Goal: Task Accomplishment & Management: Use online tool/utility

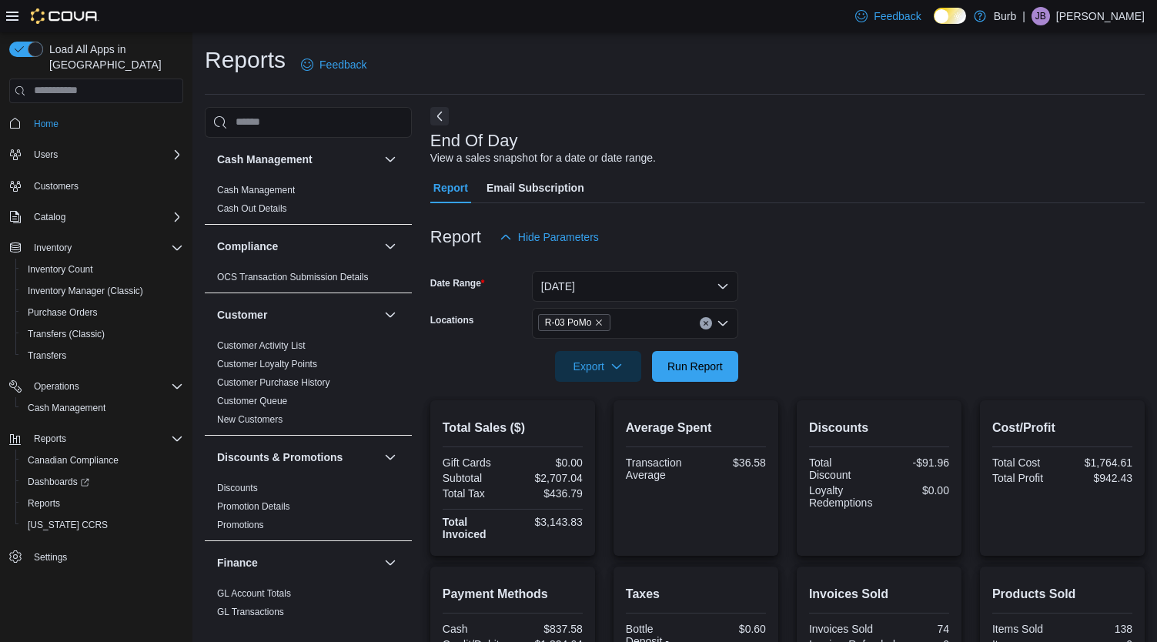
scroll to position [315, 0]
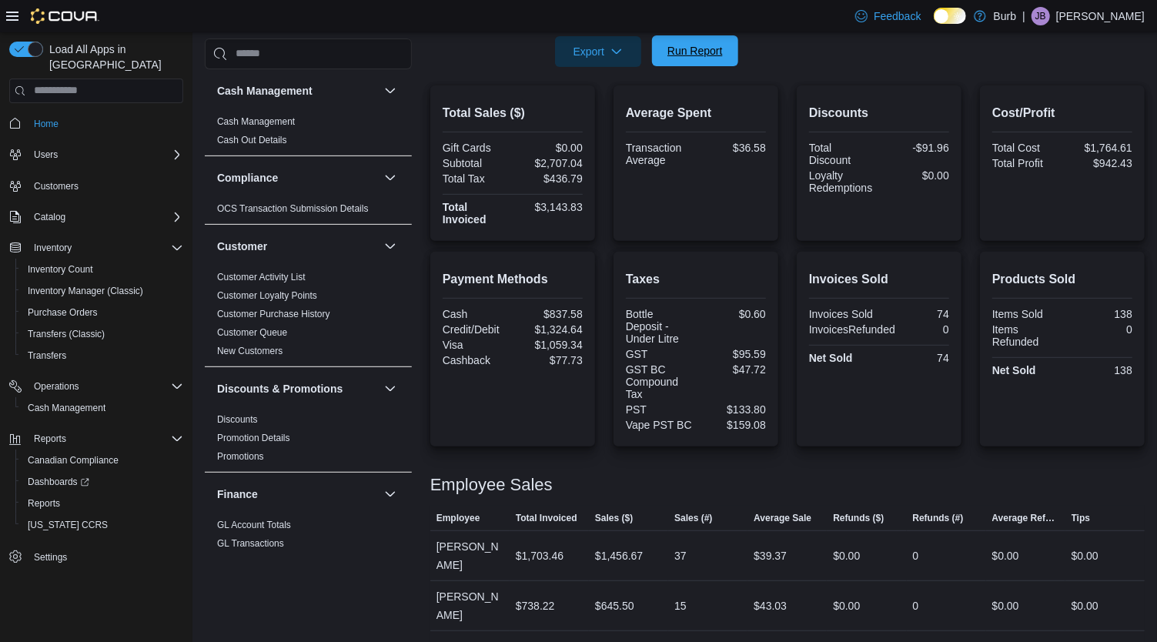
click at [704, 38] on span "Run Report" at bounding box center [695, 50] width 68 height 31
click at [707, 49] on span "Run Report" at bounding box center [694, 50] width 55 height 15
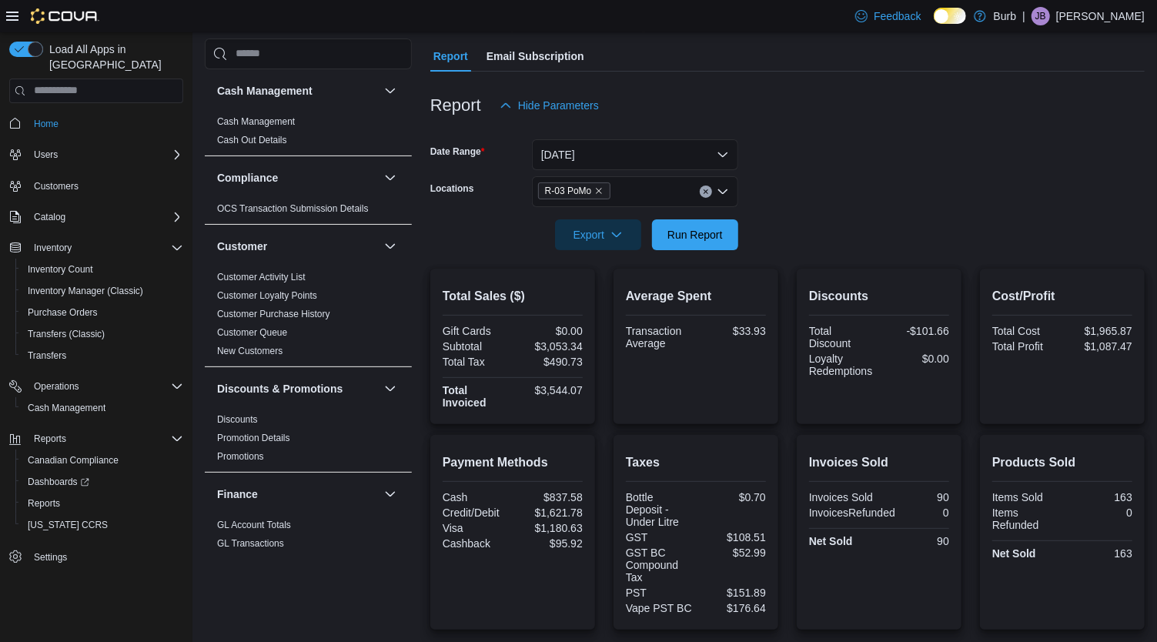
scroll to position [130, 0]
click at [711, 195] on button "Clear input" at bounding box center [706, 193] width 12 height 12
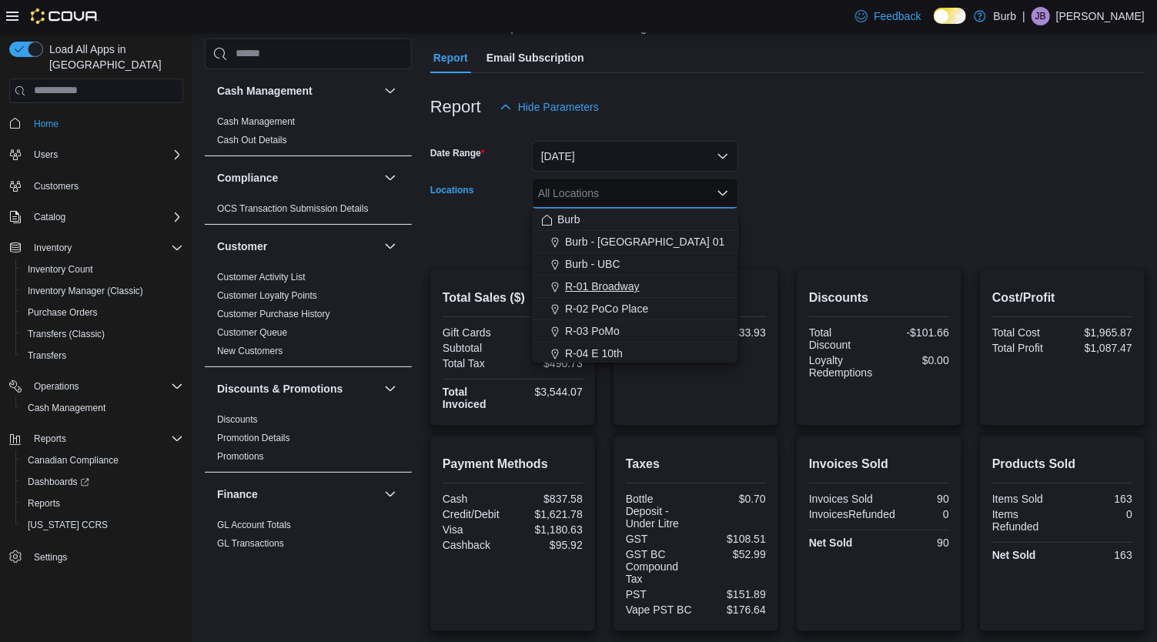
click at [631, 285] on span "R-01 Broadway" at bounding box center [602, 286] width 75 height 15
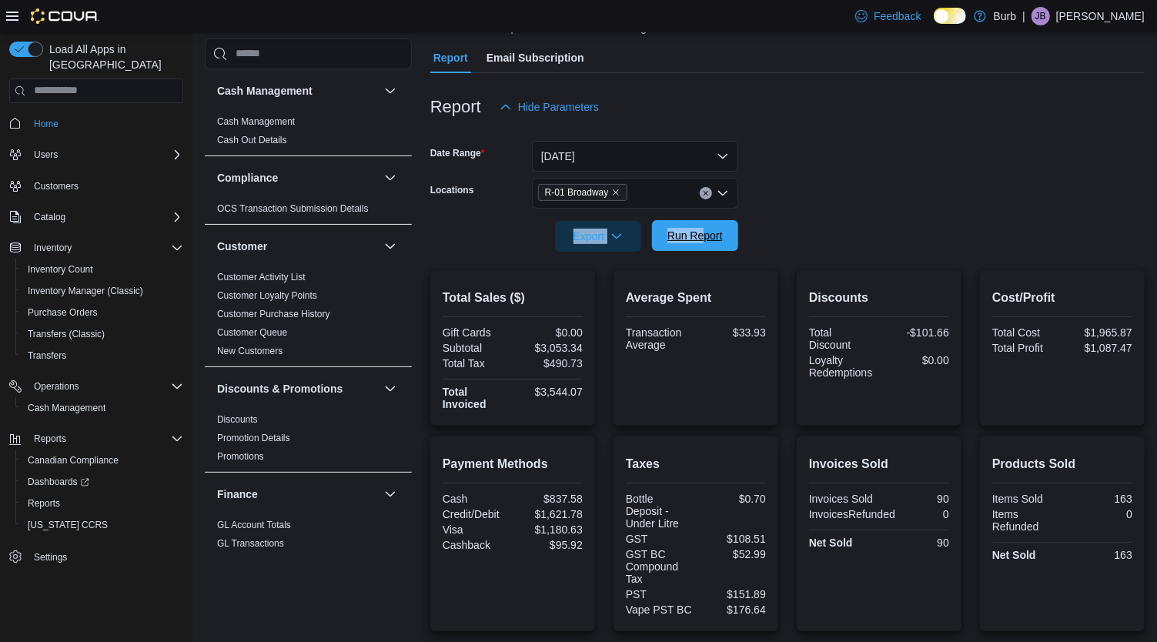
drag, startPoint x: 841, startPoint y: 175, endPoint x: 701, endPoint y: 232, distance: 152.0
click at [701, 232] on form "Date Range [DATE] Locations R-01 Broadway Export Run Report" at bounding box center [787, 186] width 714 height 129
click at [701, 232] on span "Run Report" at bounding box center [694, 235] width 55 height 15
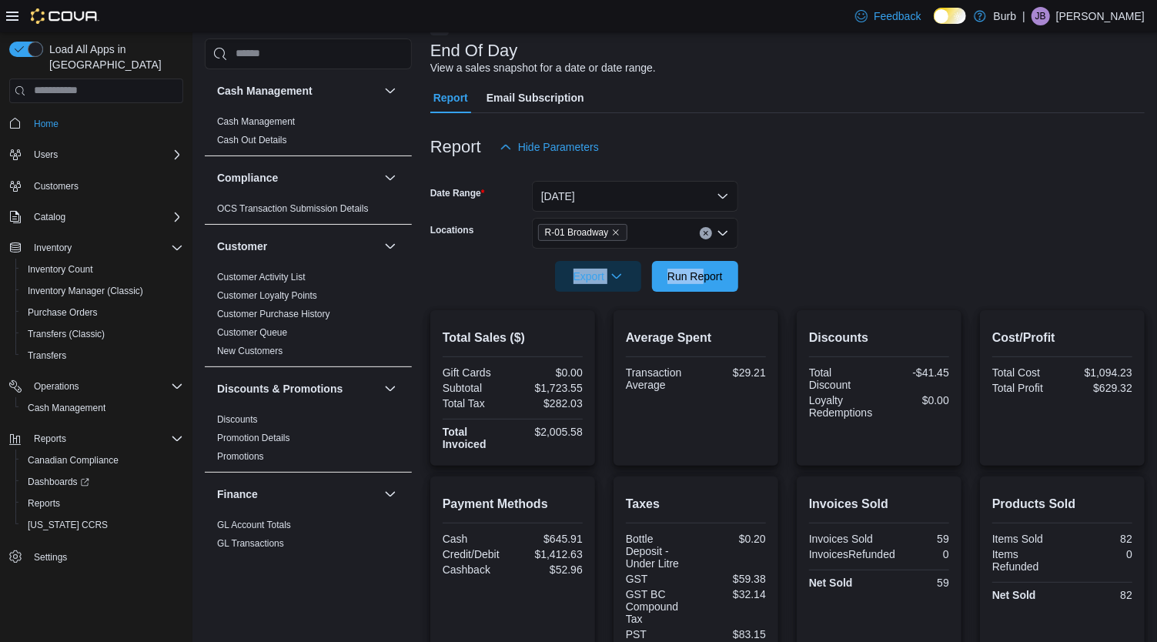
scroll to position [89, 0]
click at [708, 235] on icon "Clear input" at bounding box center [706, 234] width 6 height 6
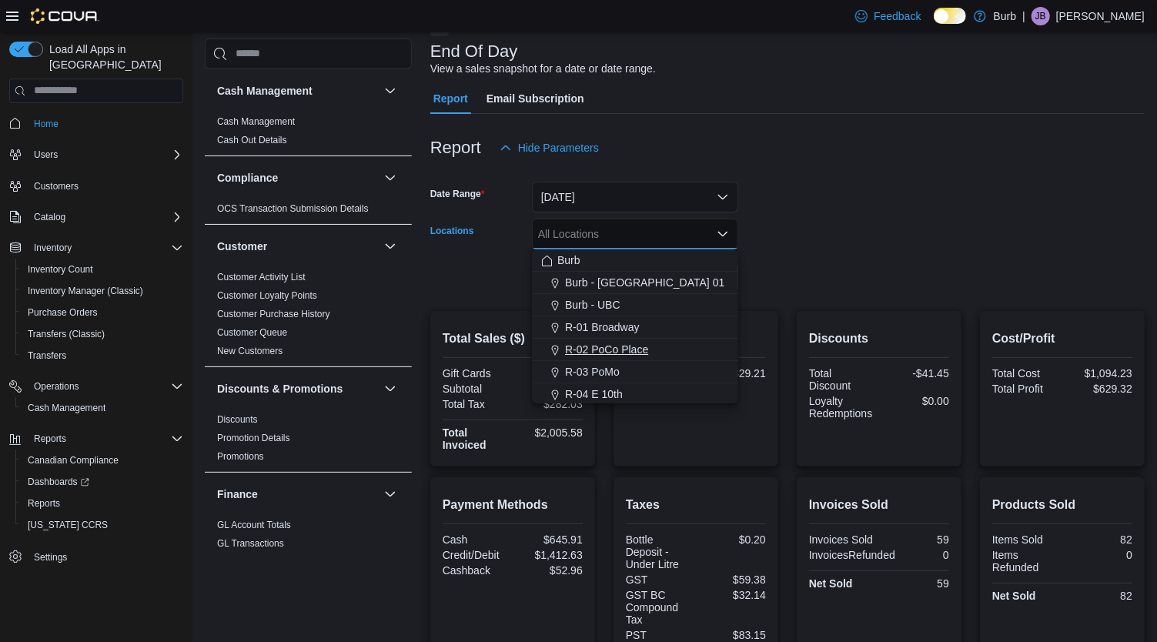
click at [639, 346] on span "R-02 PoCo Place" at bounding box center [606, 349] width 83 height 15
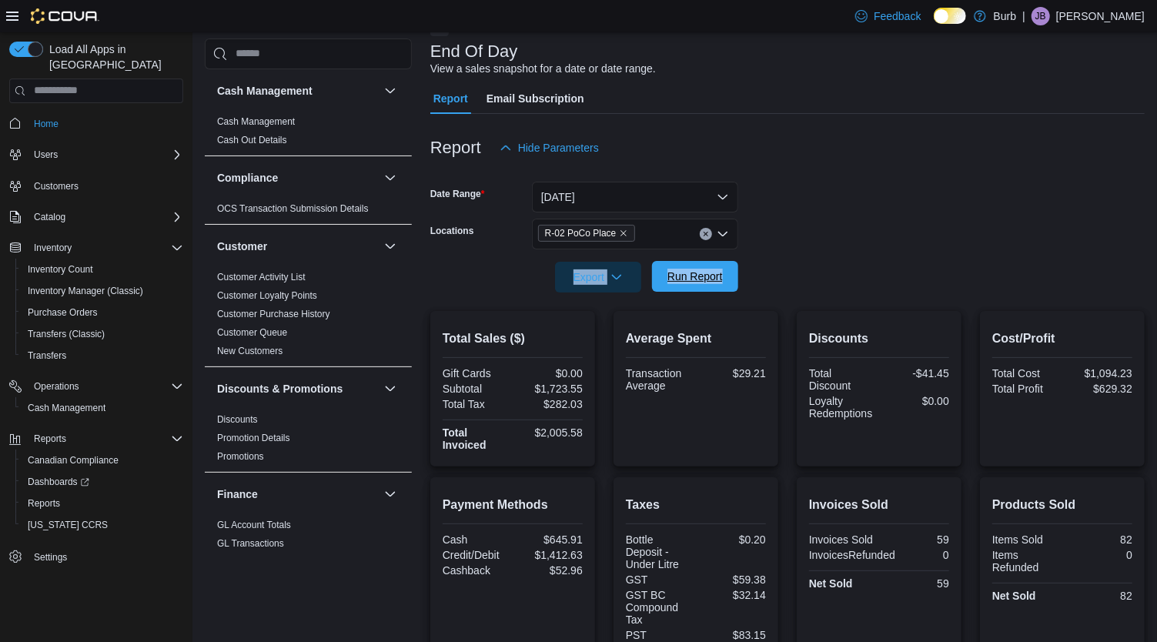
drag, startPoint x: 844, startPoint y: 215, endPoint x: 718, endPoint y: 278, distance: 141.2
click at [718, 278] on form "Date Range [DATE] Locations R-02 PoCo Place Export Run Report" at bounding box center [787, 227] width 714 height 129
click at [718, 278] on span "Run Report" at bounding box center [694, 276] width 55 height 15
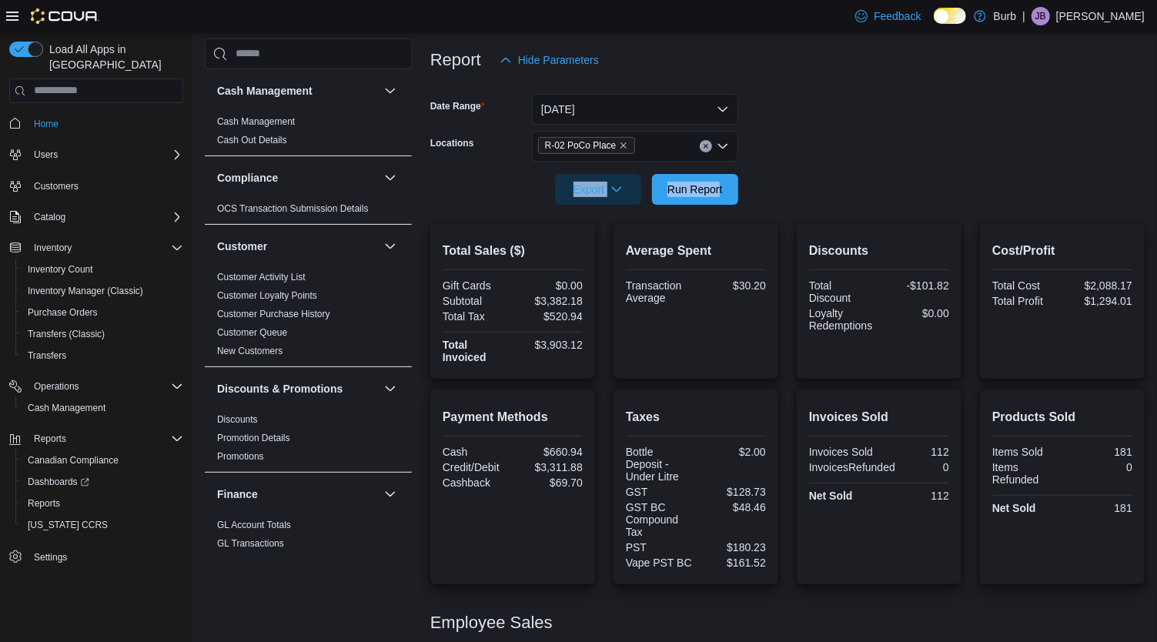
scroll to position [176, 0]
click at [707, 149] on icon "Clear input" at bounding box center [706, 147] width 6 height 6
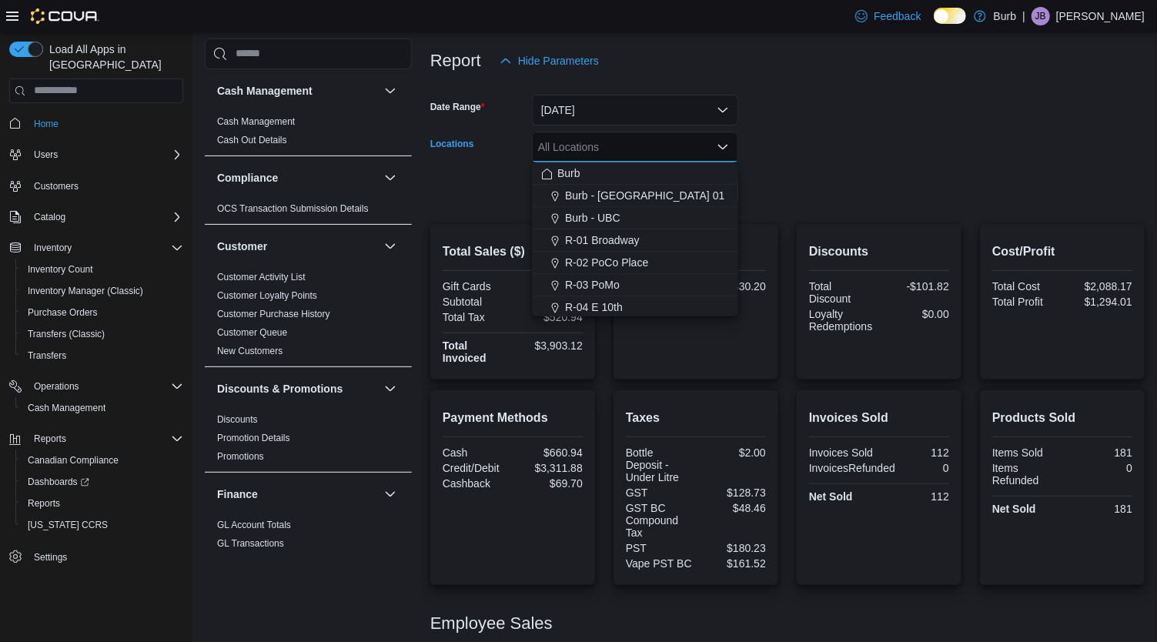
drag, startPoint x: 666, startPoint y: 222, endPoint x: 795, endPoint y: 147, distance: 149.3
click at [795, 147] on body "Feedback Dark Mode Burb | [PERSON_NAME] Load All Apps in New Hub Home Users Cus…" at bounding box center [578, 328] width 1157 height 1008
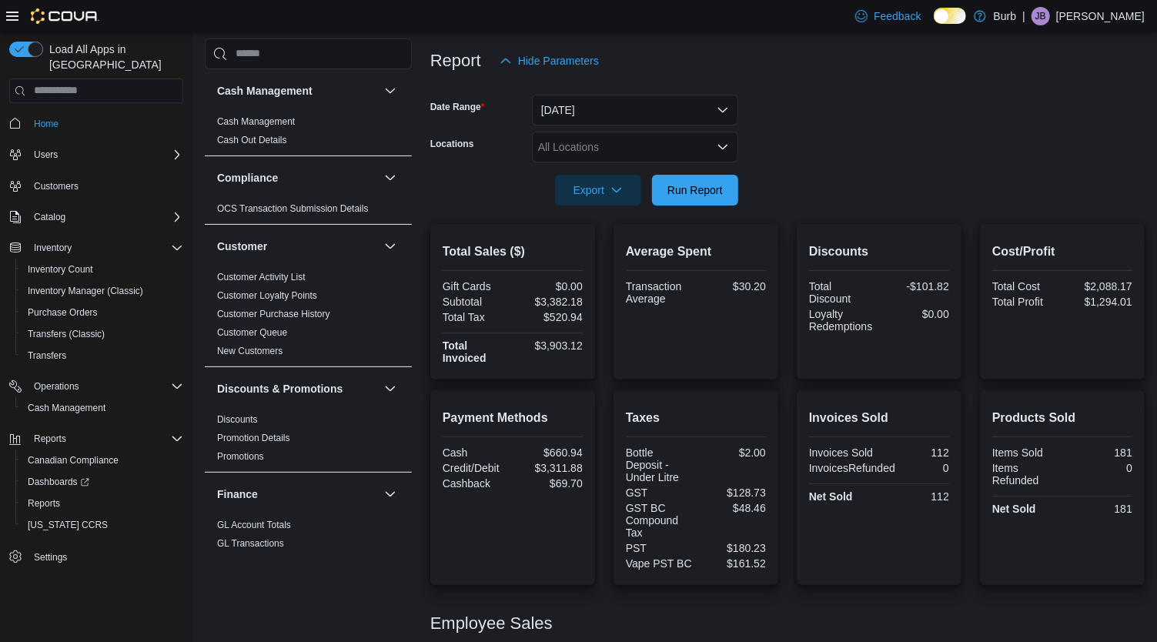
drag, startPoint x: 795, startPoint y: 147, endPoint x: 722, endPoint y: 147, distance: 73.1
click at [722, 147] on form "Date Range [DATE] Locations All Locations Export Run Report" at bounding box center [787, 140] width 714 height 129
click at [722, 147] on icon "Open list of options" at bounding box center [722, 146] width 9 height 5
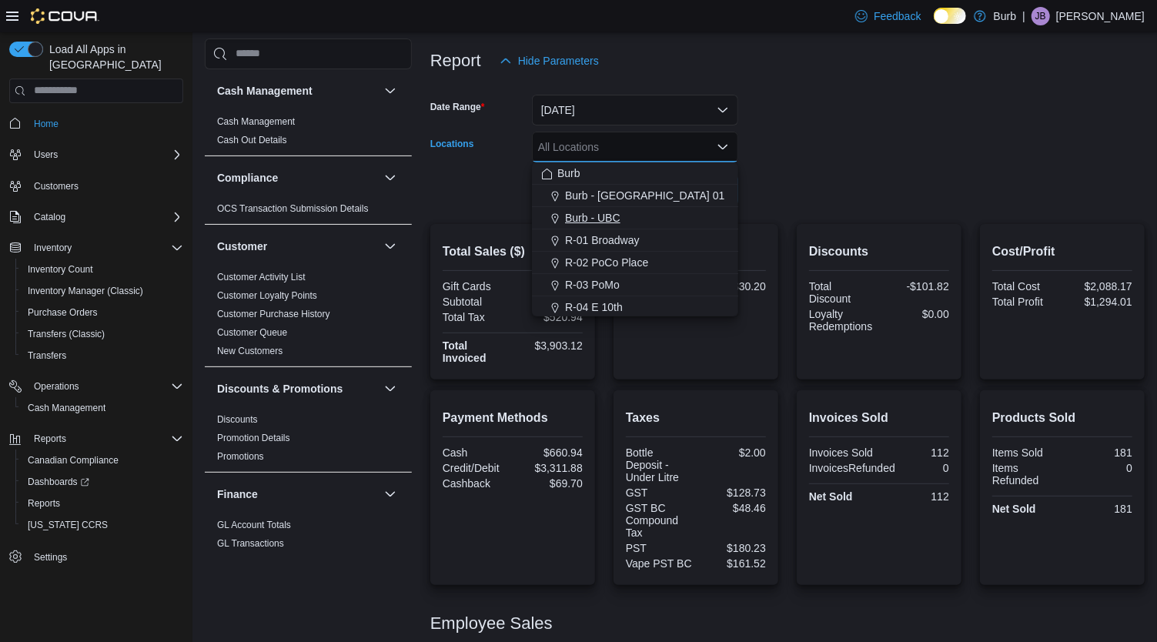
click at [657, 219] on div "Burb - UBC" at bounding box center [635, 217] width 188 height 15
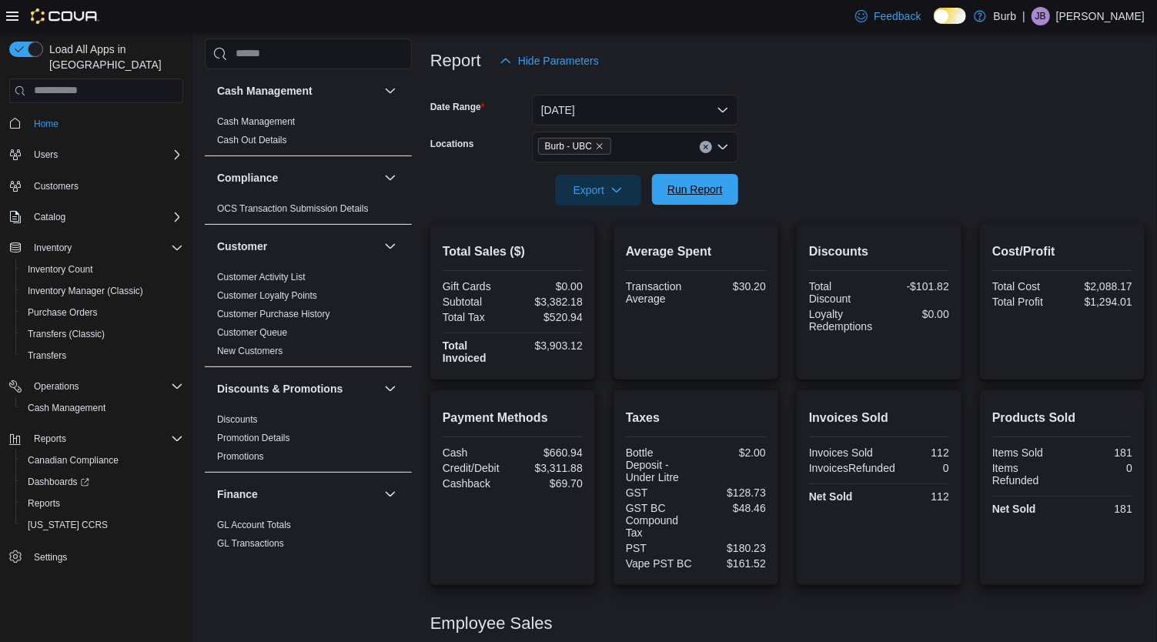
drag, startPoint x: 804, startPoint y: 196, endPoint x: 723, endPoint y: 189, distance: 81.2
click at [723, 189] on form "Date Range [DATE] Locations Burb - UBC Export Run Report" at bounding box center [787, 140] width 714 height 129
click at [723, 189] on span "Run Report" at bounding box center [695, 189] width 68 height 31
click at [704, 145] on icon "Clear input" at bounding box center [706, 147] width 4 height 4
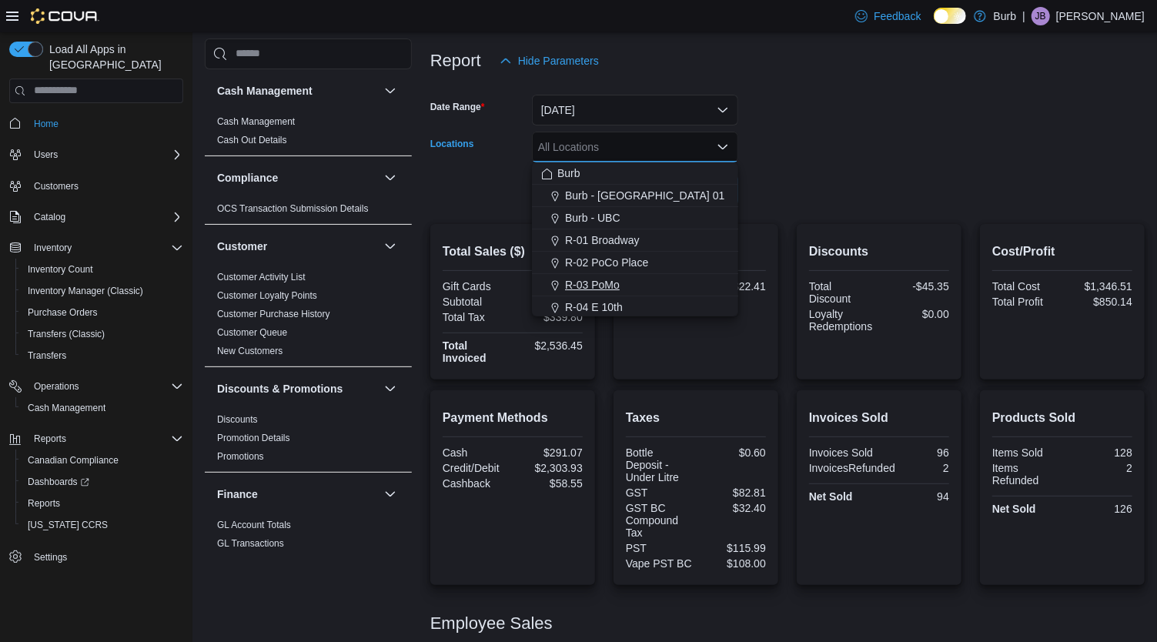
scroll to position [28, 0]
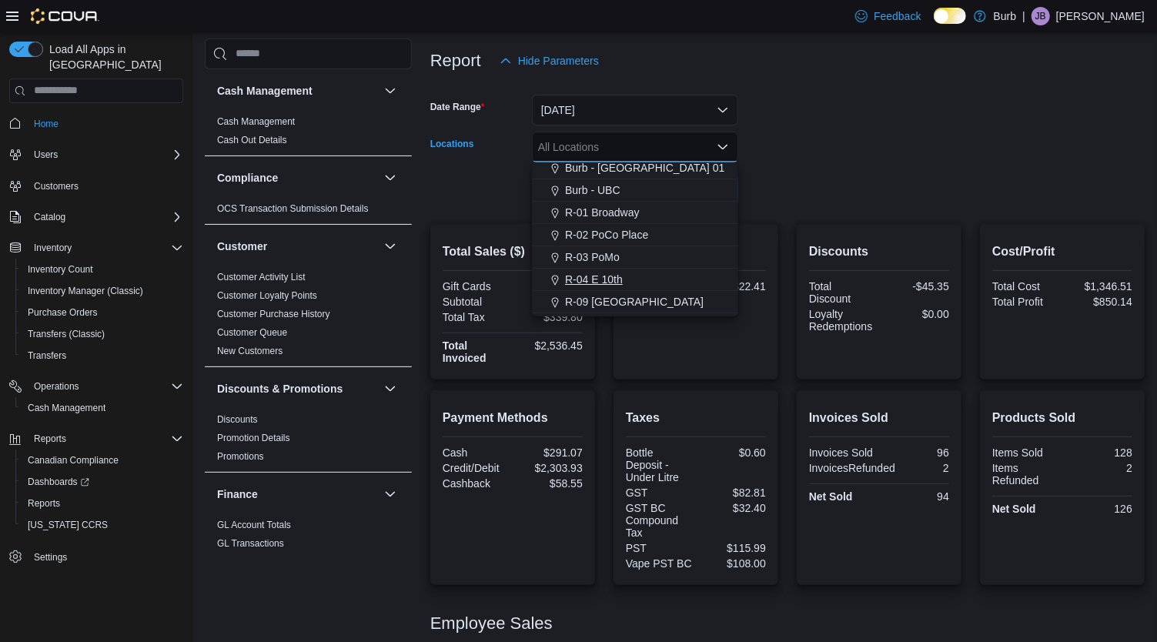
click at [628, 273] on div "R-04 E 10th" at bounding box center [635, 279] width 188 height 15
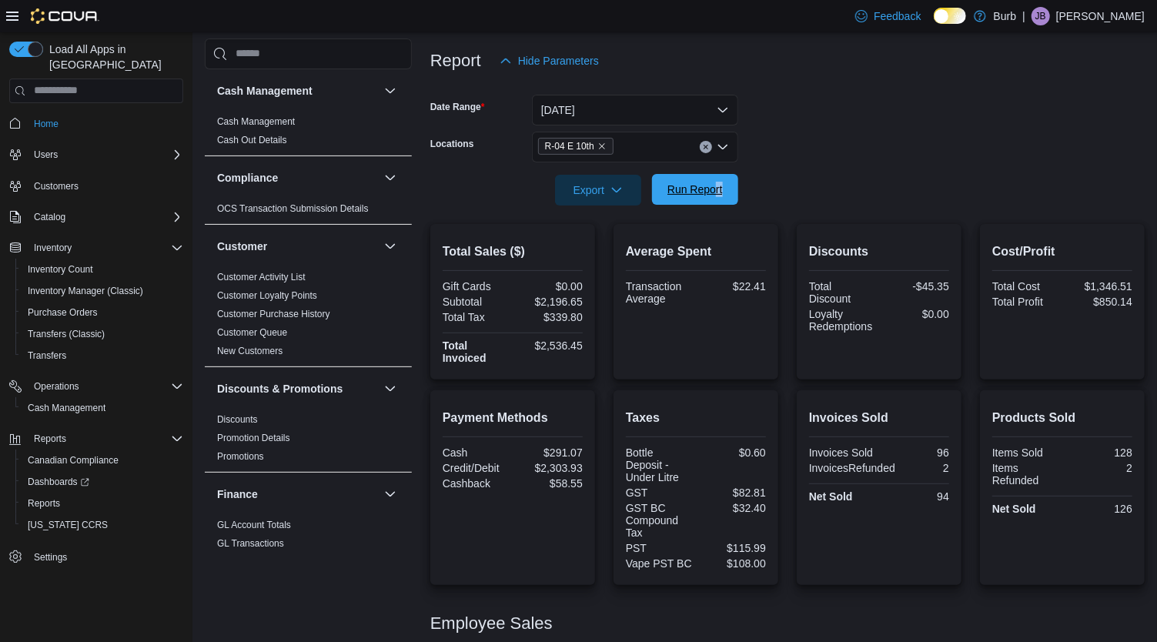
drag, startPoint x: 772, startPoint y: 176, endPoint x: 715, endPoint y: 176, distance: 57.0
click at [715, 176] on form "Date Range [DATE] Locations R-04 E 10th Export Run Report" at bounding box center [787, 140] width 714 height 129
click at [715, 176] on span "Run Report" at bounding box center [695, 189] width 68 height 31
click at [705, 145] on icon "Clear input" at bounding box center [706, 147] width 6 height 6
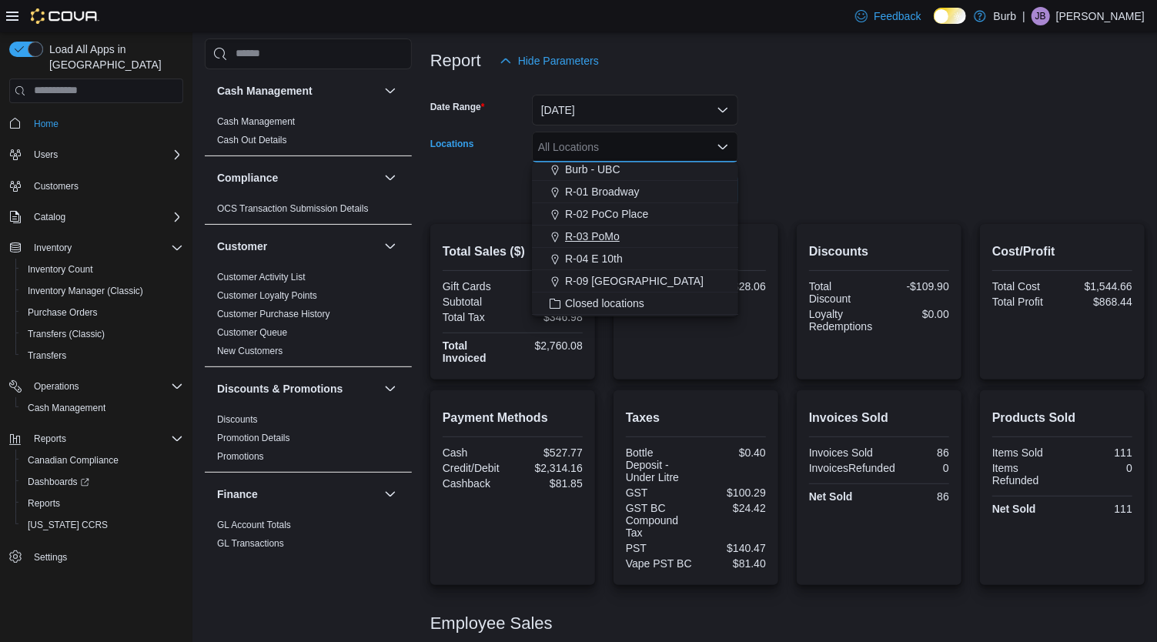
scroll to position [54, 0]
click at [658, 272] on span "R-09 [GEOGRAPHIC_DATA]" at bounding box center [634, 275] width 139 height 15
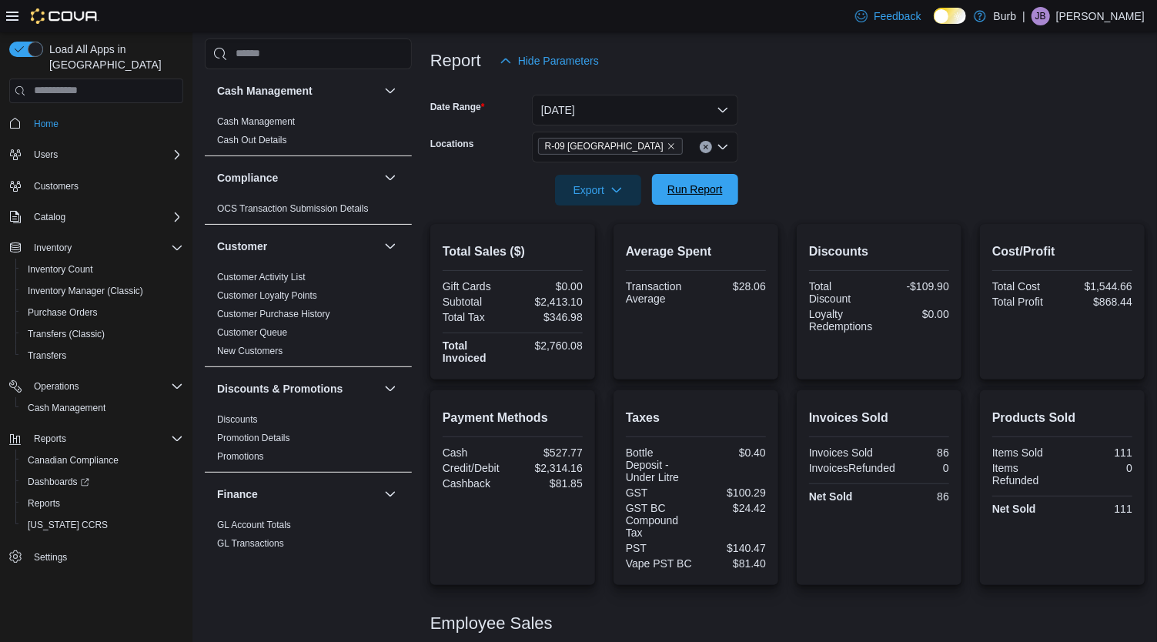
drag, startPoint x: 827, startPoint y: 185, endPoint x: 717, endPoint y: 186, distance: 109.3
click at [717, 186] on form "Date Range [DATE] Locations R-09 [GEOGRAPHIC_DATA] Export Run Report" at bounding box center [787, 140] width 714 height 129
click at [717, 186] on span "Run Report" at bounding box center [694, 189] width 55 height 15
click at [706, 146] on icon "Clear input" at bounding box center [706, 147] width 4 height 4
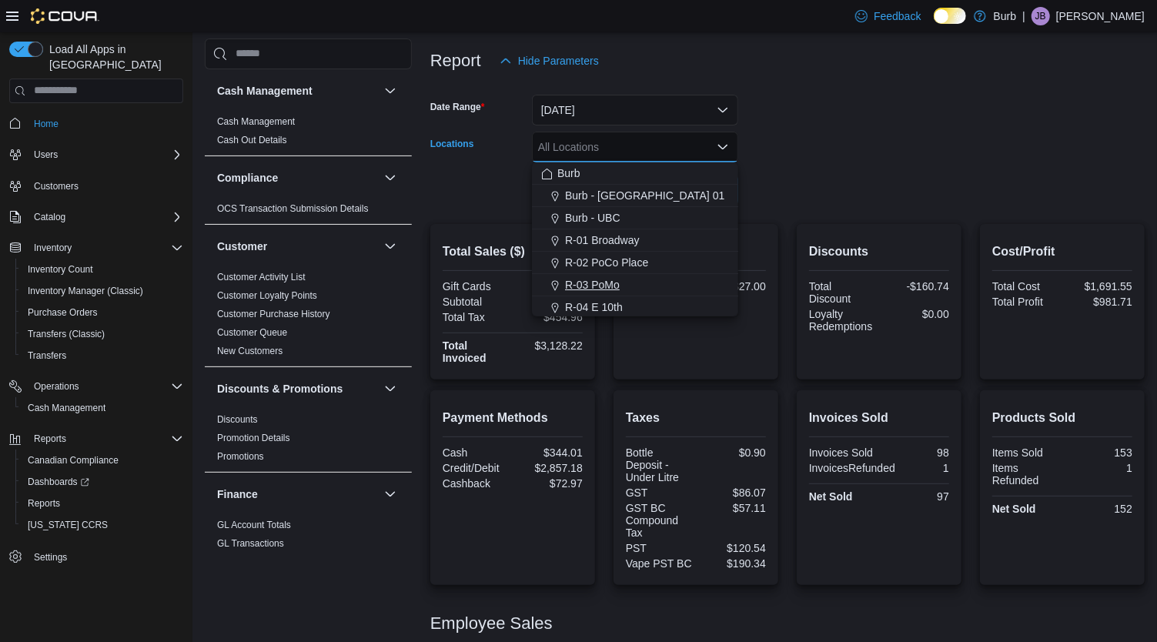
click at [637, 293] on button "R-03 PoMo" at bounding box center [635, 285] width 206 height 22
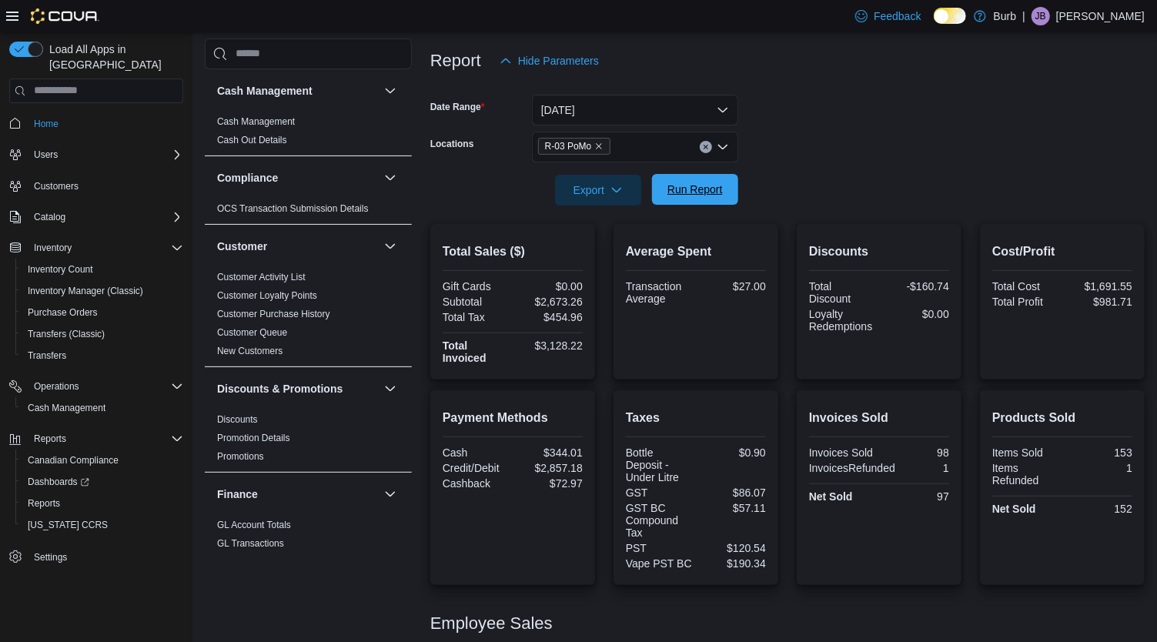
drag, startPoint x: 765, startPoint y: 216, endPoint x: 729, endPoint y: 184, distance: 48.0
click at [729, 184] on div "Report Hide Parameters Date Range [DATE] Locations R-03 PoMo Export Run Report …" at bounding box center [787, 414] width 714 height 774
click at [729, 184] on button "Run Report" at bounding box center [695, 189] width 86 height 31
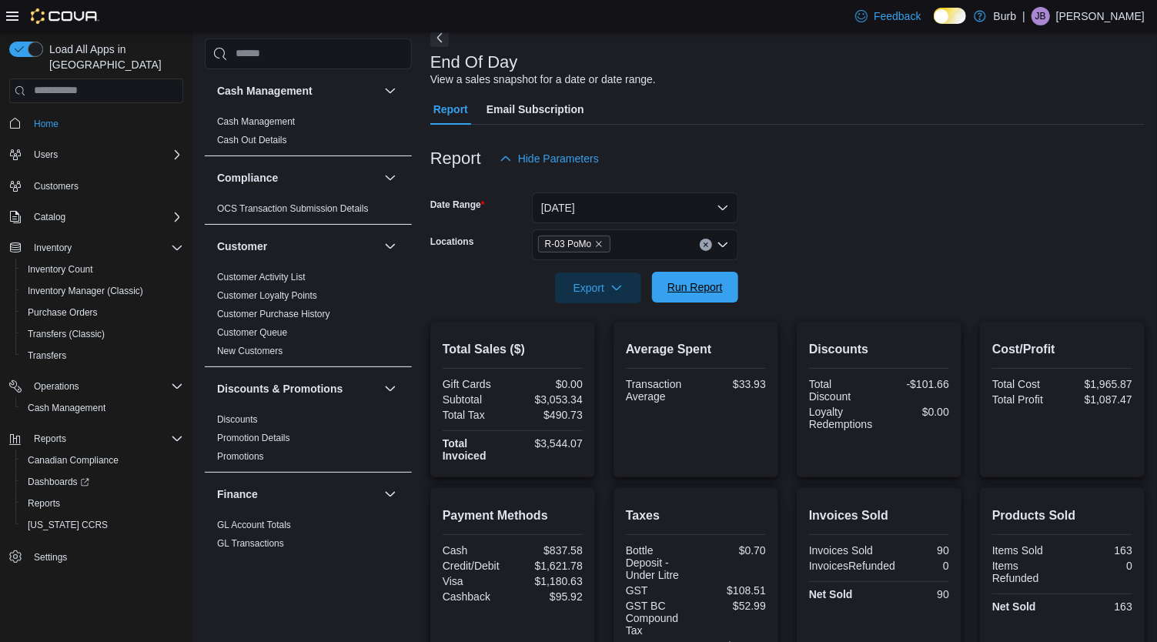
scroll to position [77, 0]
click at [714, 285] on span "Run Report" at bounding box center [694, 288] width 55 height 15
